Goal: Find specific page/section: Find specific page/section

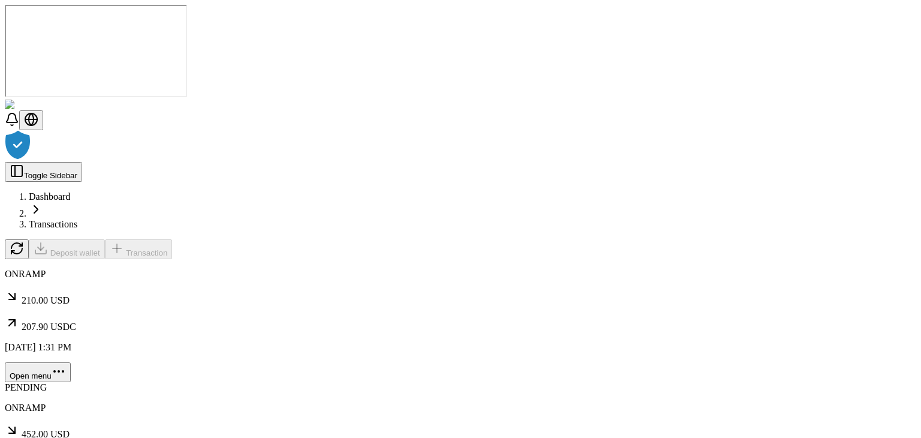
click at [348, 147] on div at bounding box center [460, 146] width 911 height 32
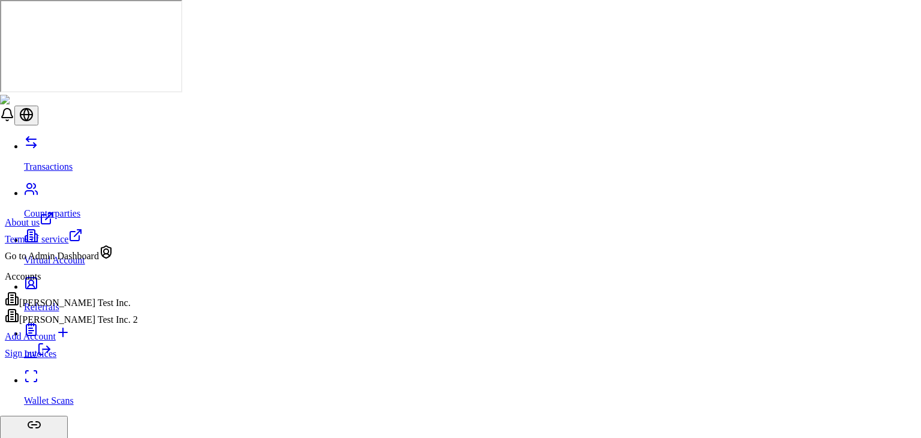
click at [109, 325] on div "[PERSON_NAME] Test Inc. 2" at bounding box center [71, 316] width 133 height 17
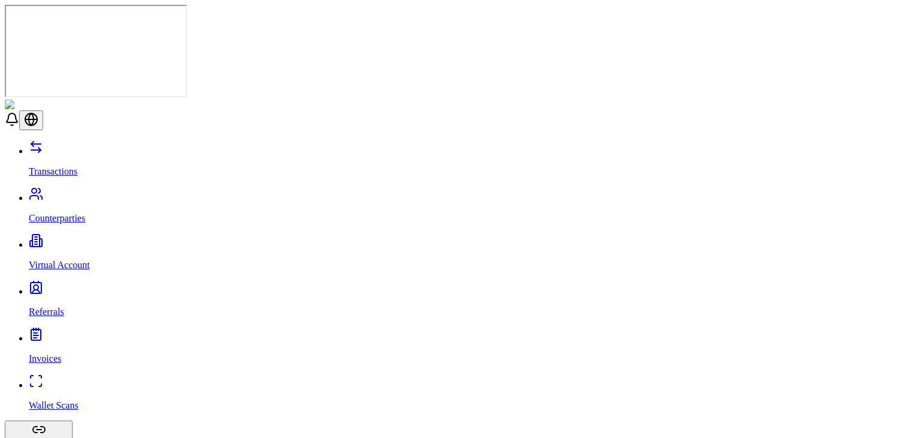
click at [70, 239] on link "Virtual Account" at bounding box center [472, 254] width 887 height 31
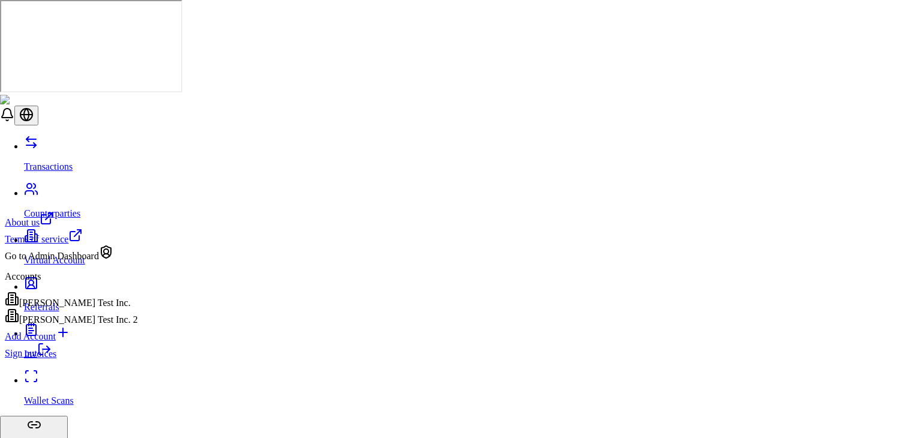
click at [82, 308] on div "[PERSON_NAME] Test Inc." at bounding box center [71, 299] width 133 height 17
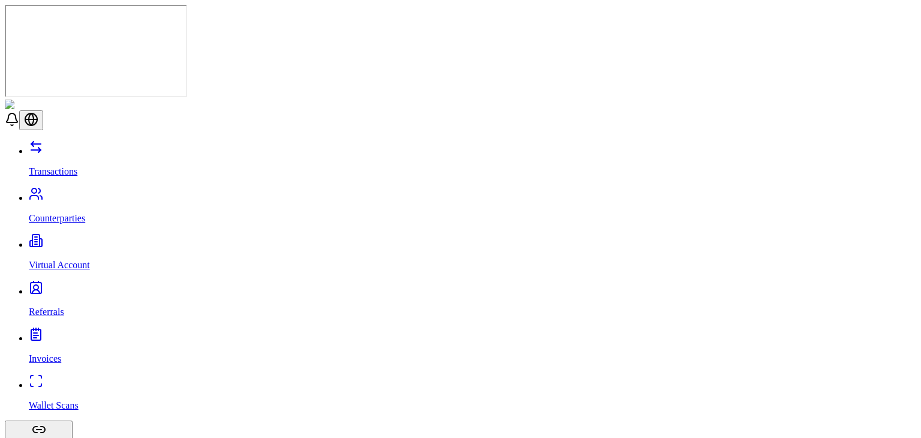
click at [85, 333] on link "Invoices" at bounding box center [472, 348] width 887 height 31
